Goal: Task Accomplishment & Management: Use online tool/utility

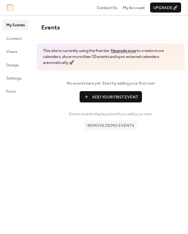
click at [121, 126] on span "Remove demo events" at bounding box center [110, 125] width 47 height 6
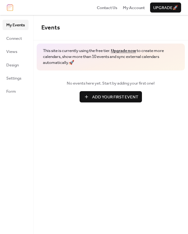
click at [111, 98] on span "Add Your First Event" at bounding box center [115, 97] width 46 height 6
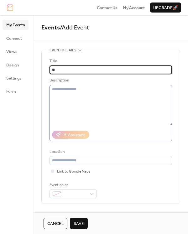
type input "*"
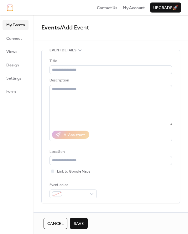
click at [58, 223] on span "Cancel" at bounding box center [55, 223] width 16 height 6
